Goal: Information Seeking & Learning: Learn about a topic

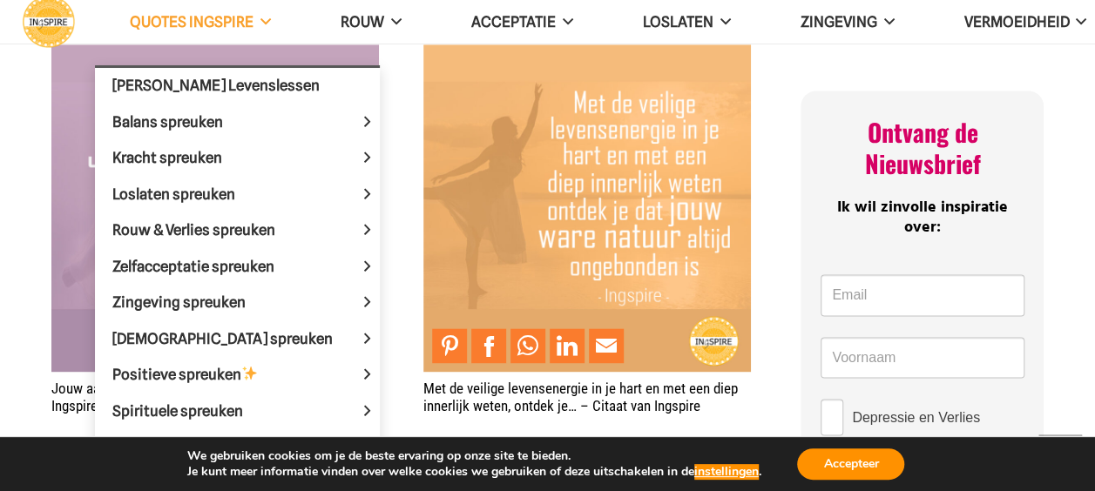
scroll to position [968, 0]
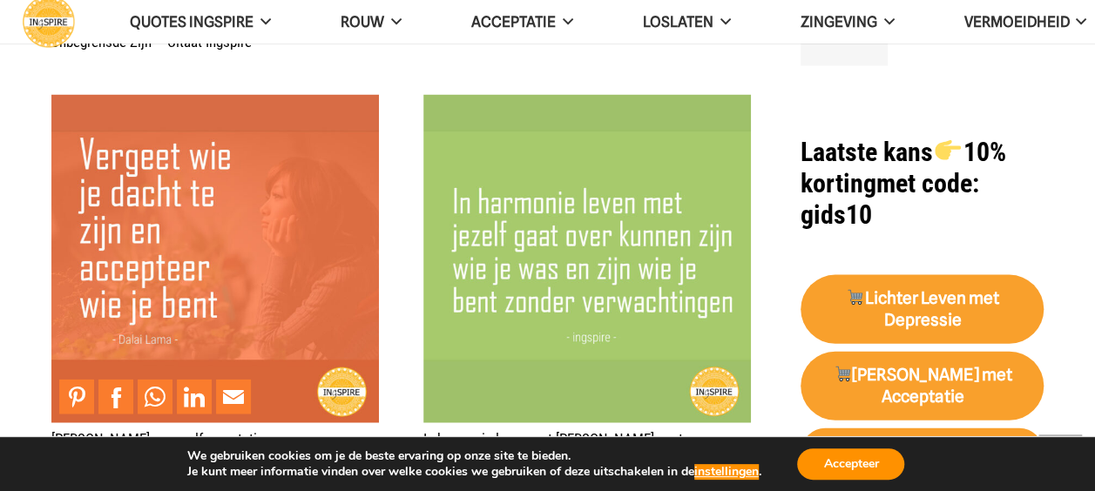
scroll to position [1770, 0]
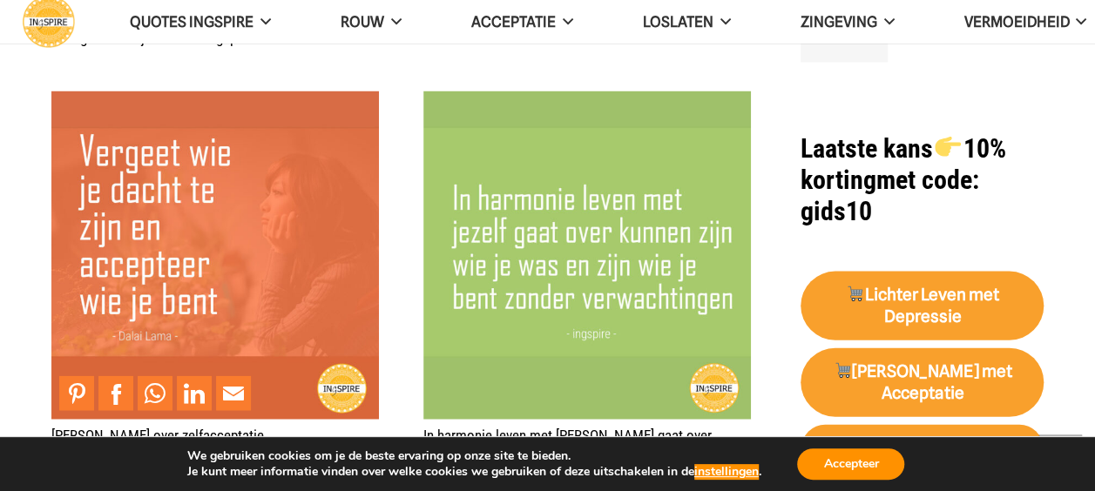
click at [179, 213] on img "Spreuk over zelfacceptatie" at bounding box center [215, 255] width 328 height 328
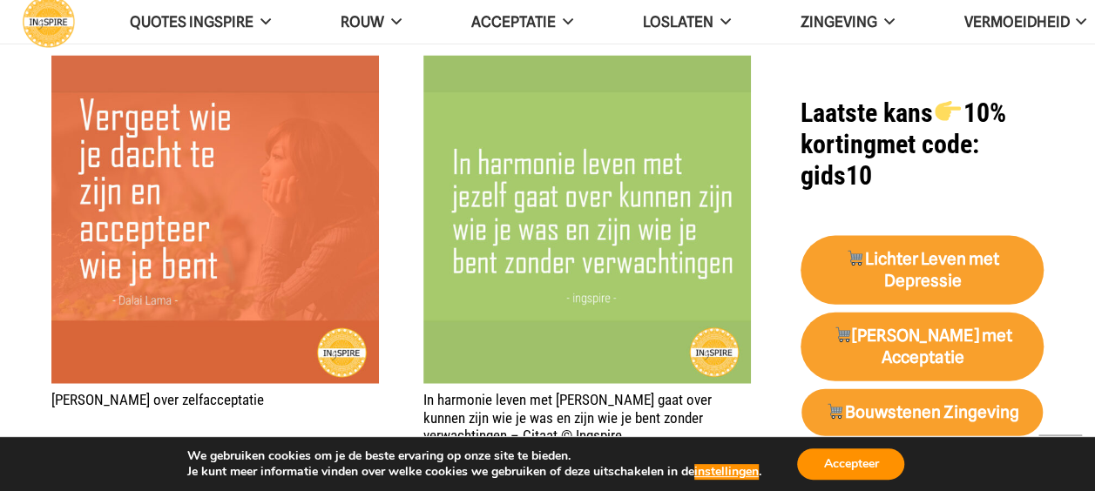
scroll to position [1805, 0]
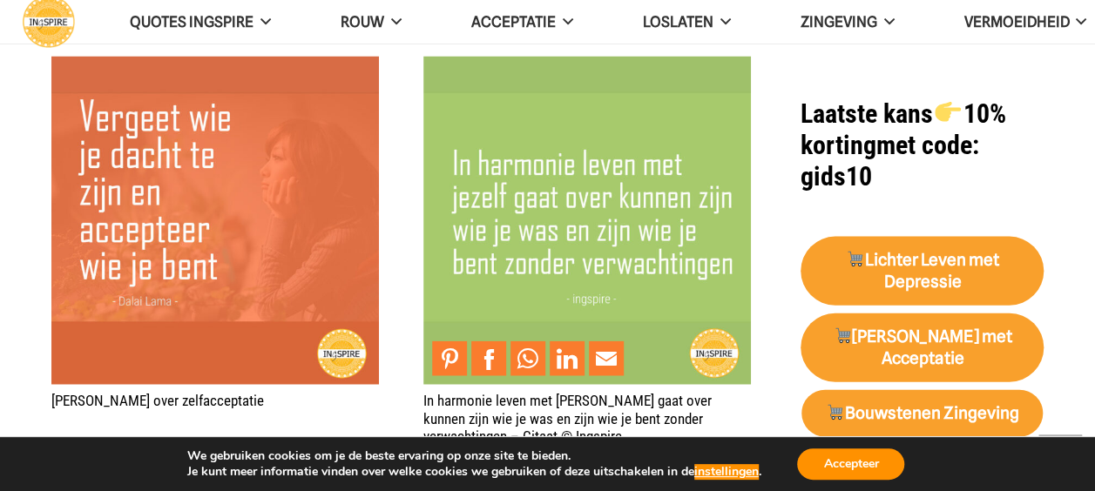
click at [485, 219] on img "In harmonie leven met jezelf gaat over kunnen zijn wie je was en zijn wie je be…" at bounding box center [588, 221] width 328 height 328
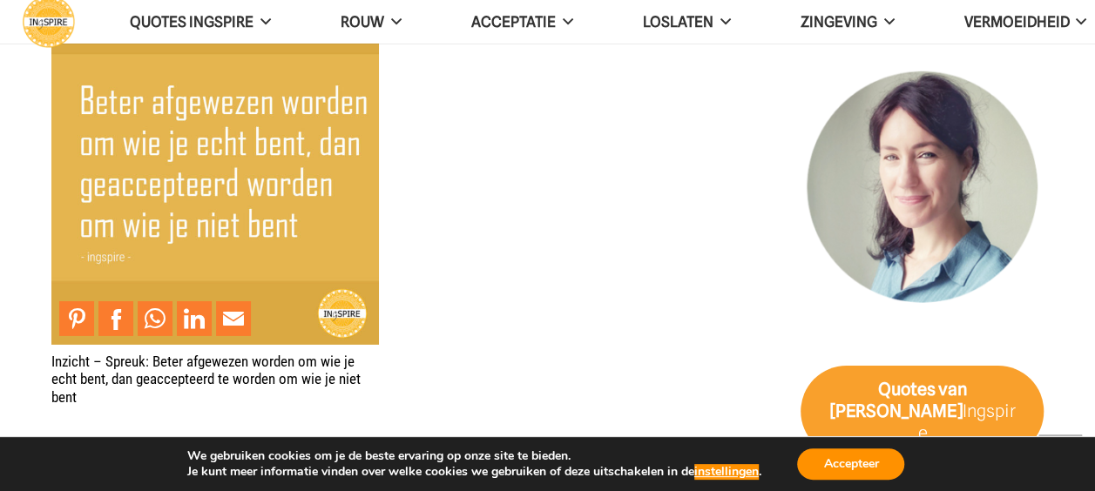
scroll to position [2694, 0]
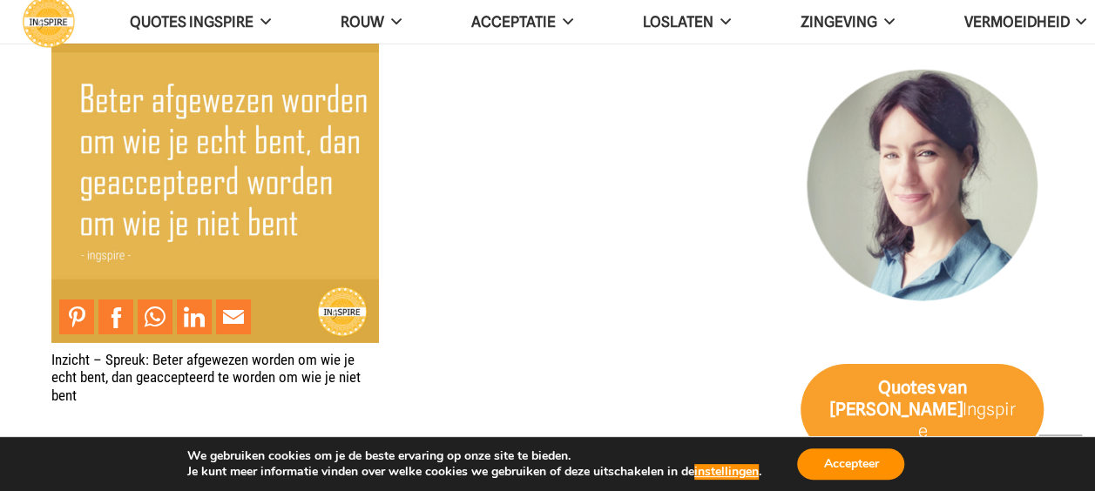
click at [254, 154] on img "Inzicht – Spreuk: Beter afgewezen worden om wie je echt bent, dan geaccepteerd …" at bounding box center [215, 180] width 328 height 328
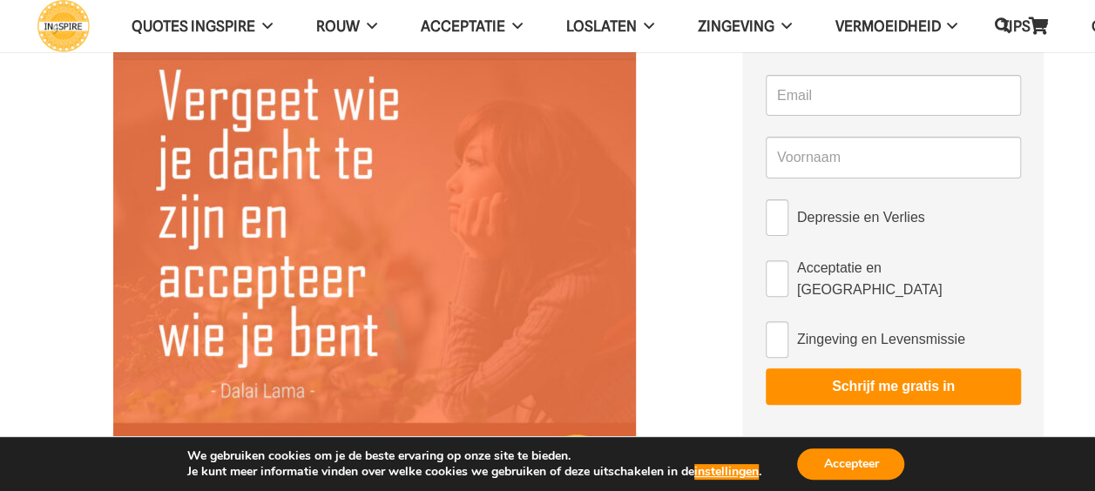
scroll to position [154, 0]
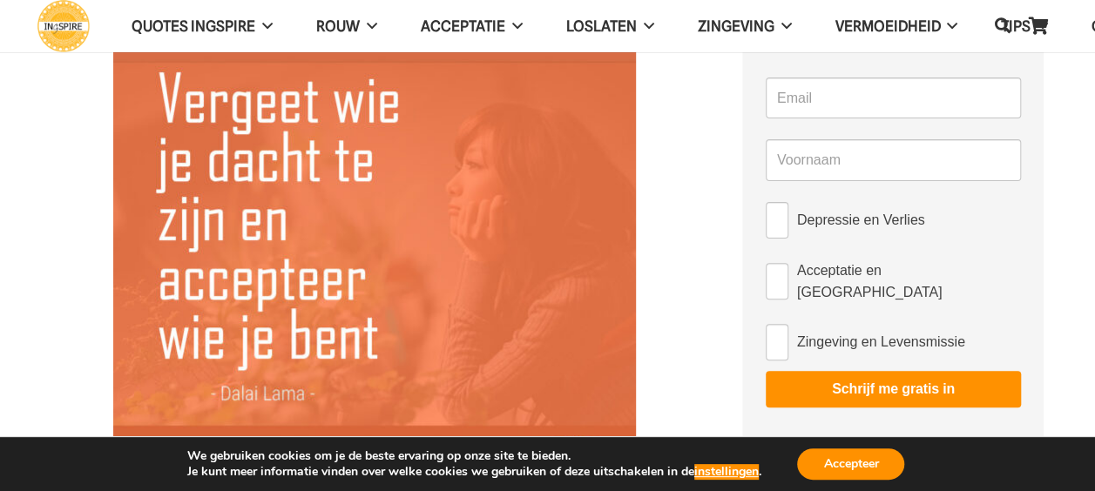
click at [884, 288] on span "Acceptatie en [GEOGRAPHIC_DATA]" at bounding box center [909, 282] width 224 height 44
click at [789, 288] on input "Acceptatie en [GEOGRAPHIC_DATA]" at bounding box center [777, 281] width 23 height 37
checkbox input "true"
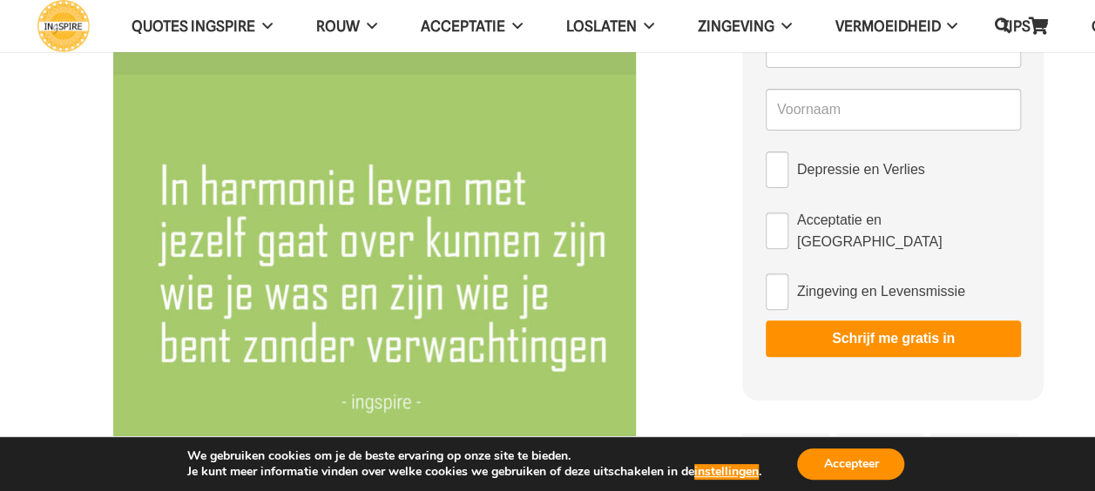
scroll to position [207, 0]
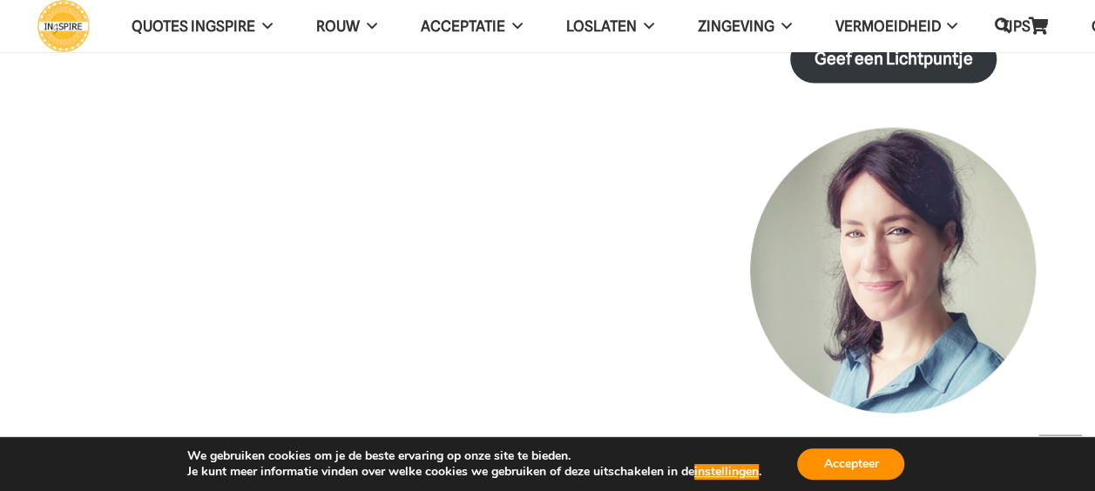
scroll to position [1538, 0]
